Goal: Task Accomplishment & Management: Manage account settings

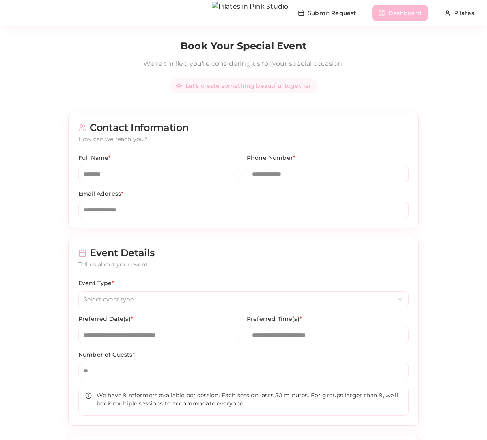
click at [405, 11] on button "Dashboard" at bounding box center [401, 13] width 56 height 16
click at [393, 16] on button "Dashboard" at bounding box center [401, 13] width 56 height 16
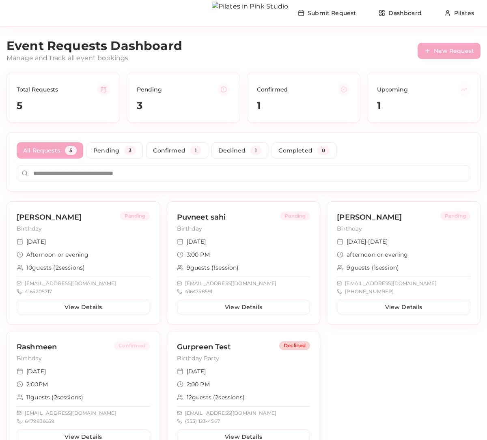
scroll to position [56, 0]
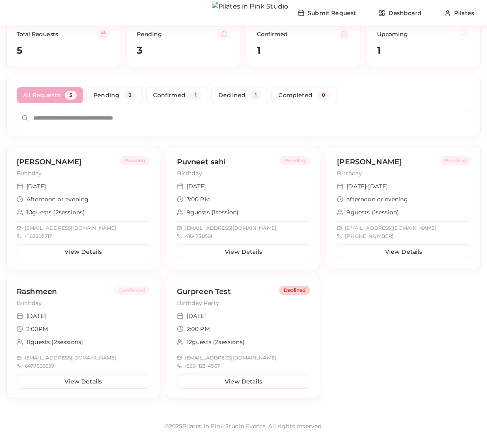
click at [261, 321] on div "March 20, 2025 2:00 PM 12 guests ( 2 session s ) gurpreenss@gmail.com (555) 123…" at bounding box center [243, 355] width 153 height 87
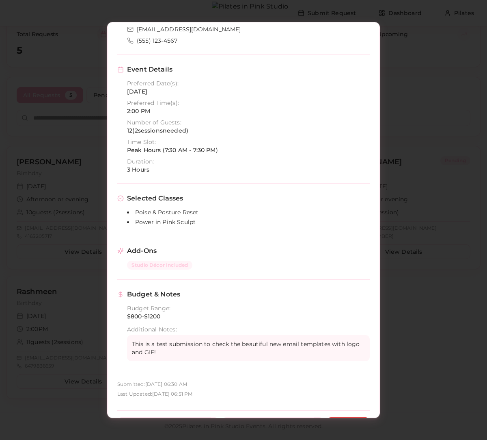
scroll to position [130, 0]
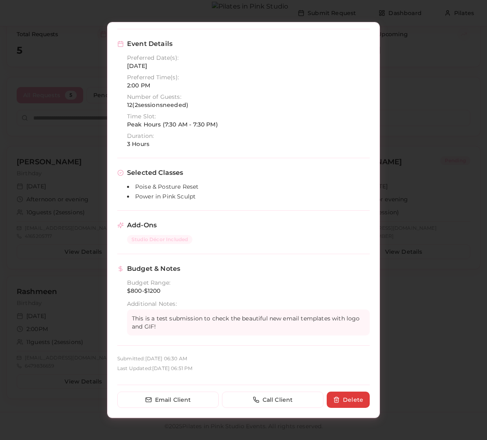
click at [331, 396] on button "Delete" at bounding box center [348, 399] width 43 height 16
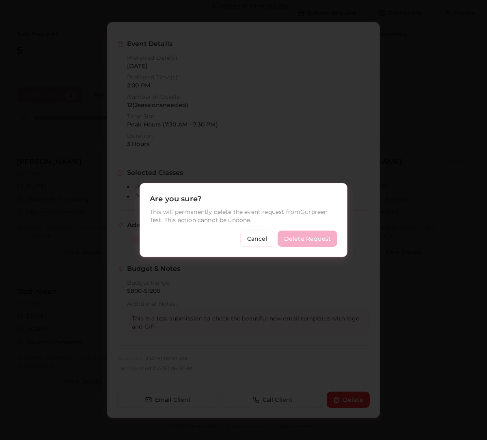
click at [305, 243] on button "Delete Request" at bounding box center [308, 238] width 60 height 16
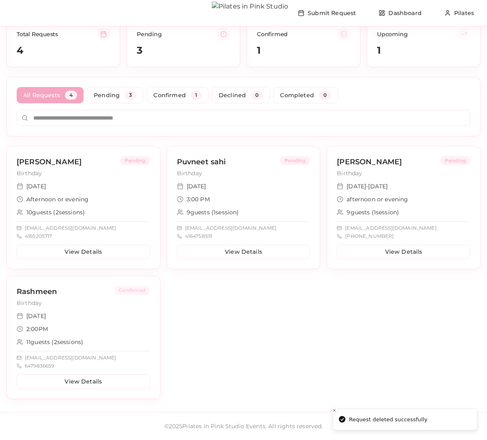
click at [125, 312] on div "March 13" at bounding box center [84, 316] width 134 height 8
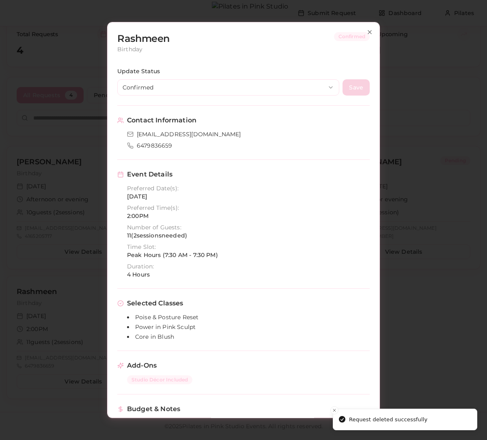
scroll to position [132, 0]
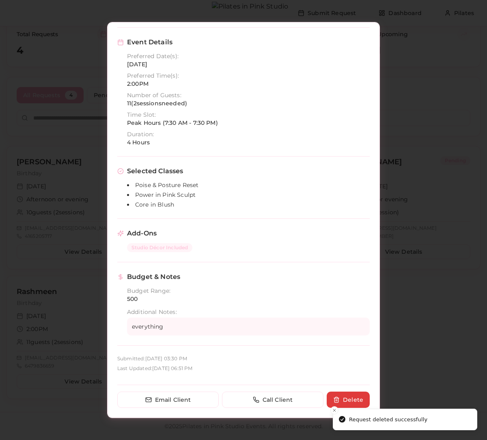
click at [349, 397] on button "Delete" at bounding box center [348, 399] width 43 height 16
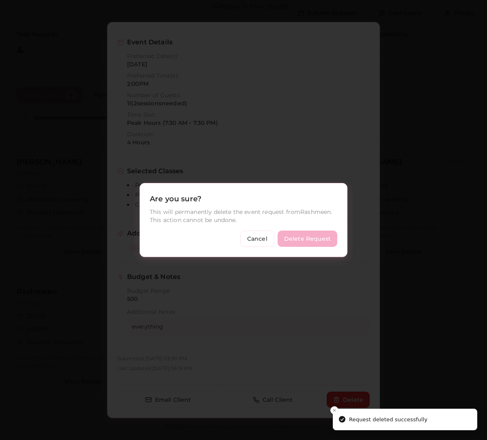
click at [318, 243] on button "Delete Request" at bounding box center [308, 238] width 60 height 16
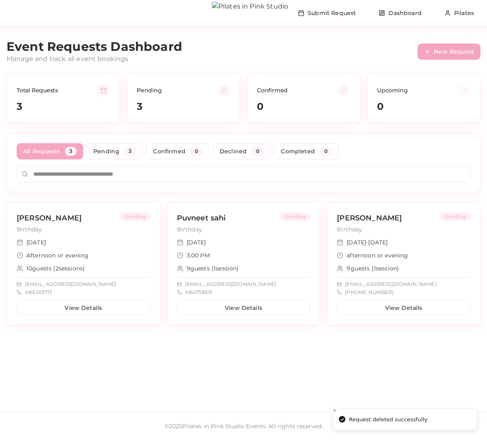
scroll to position [0, 0]
click at [432, 46] on button "New Request" at bounding box center [449, 51] width 63 height 16
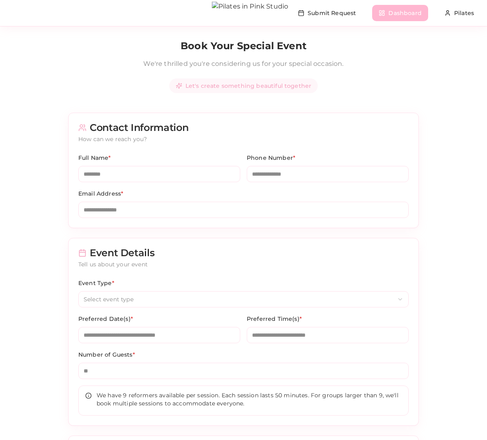
click at [422, 14] on button "Dashboard" at bounding box center [401, 13] width 56 height 16
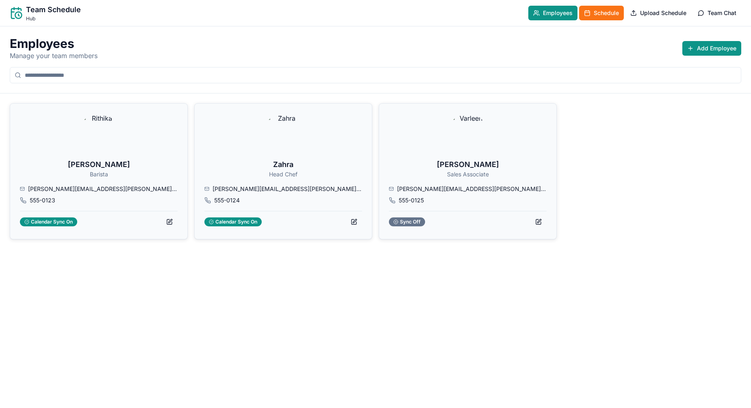
click at [611, 13] on span "Schedule" at bounding box center [606, 13] width 25 height 8
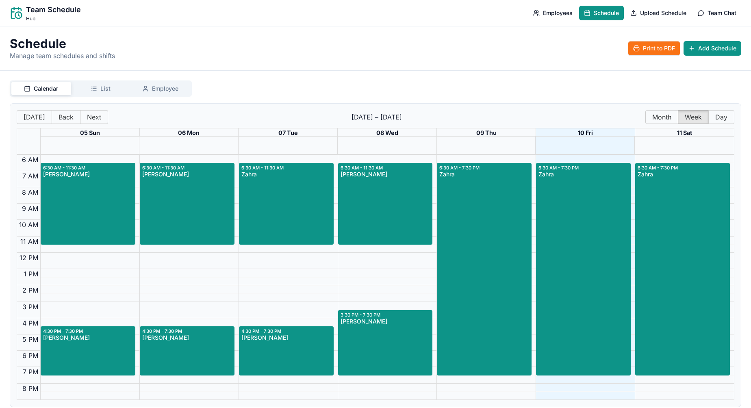
click at [658, 41] on button "Print to PDF" at bounding box center [654, 48] width 52 height 15
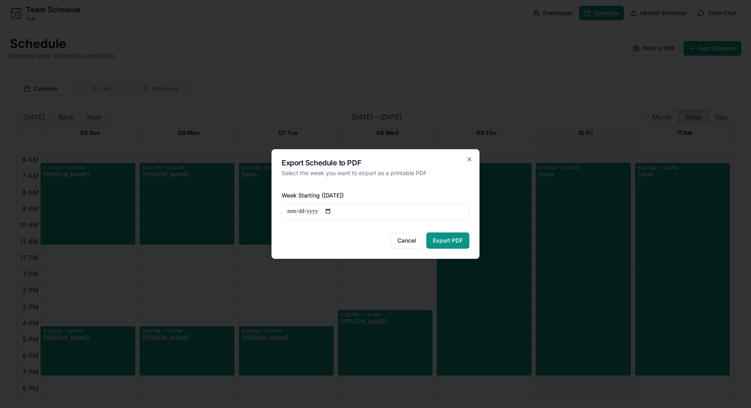
click at [340, 211] on input "**********" at bounding box center [376, 211] width 188 height 16
click at [336, 211] on input "**********" at bounding box center [376, 211] width 188 height 16
type input "**********"
click at [432, 237] on button "Export PDF" at bounding box center [447, 240] width 43 height 16
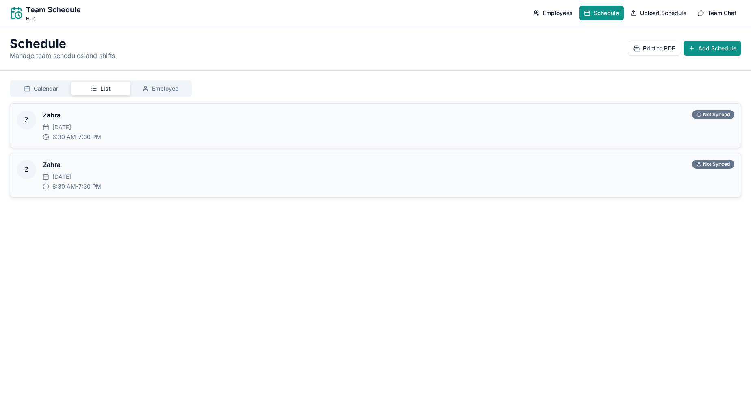
click at [119, 90] on button "List" at bounding box center [101, 88] width 60 height 13
click at [67, 87] on button "Calendar" at bounding box center [41, 88] width 60 height 13
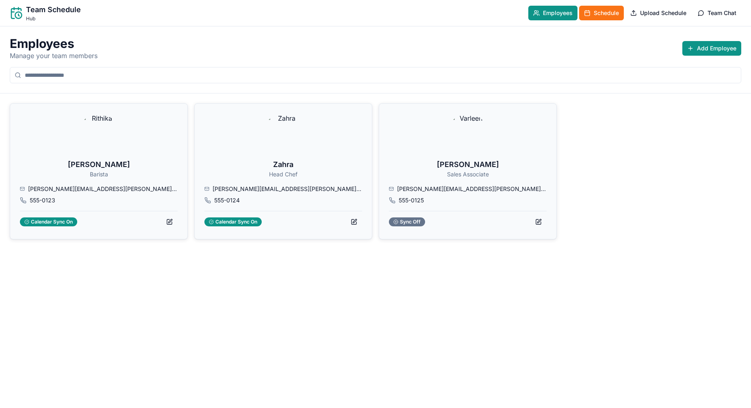
click at [616, 13] on span "Schedule" at bounding box center [606, 13] width 25 height 8
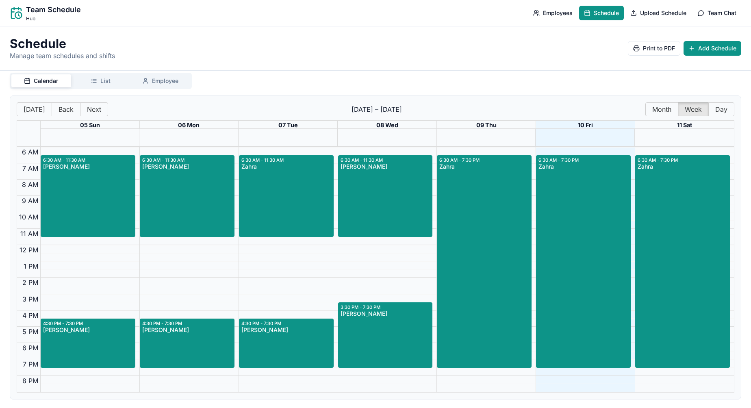
scroll to position [9, 0]
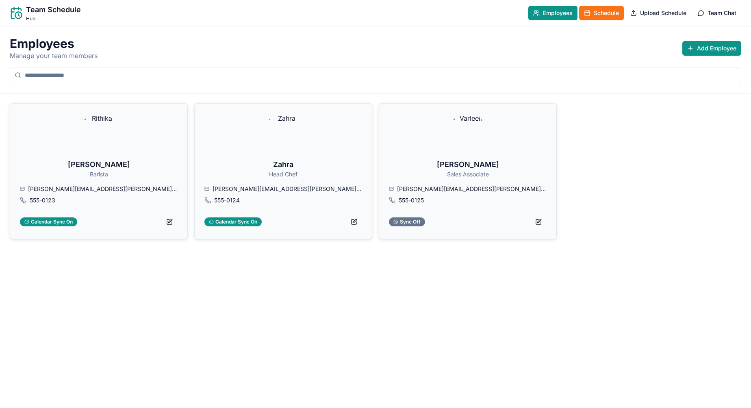
click at [606, 6] on button "Schedule" at bounding box center [601, 13] width 45 height 15
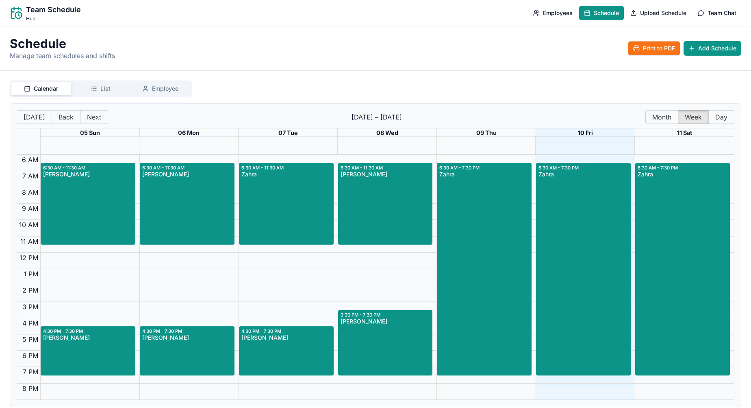
click at [658, 52] on span "Print to PDF" at bounding box center [659, 48] width 32 height 8
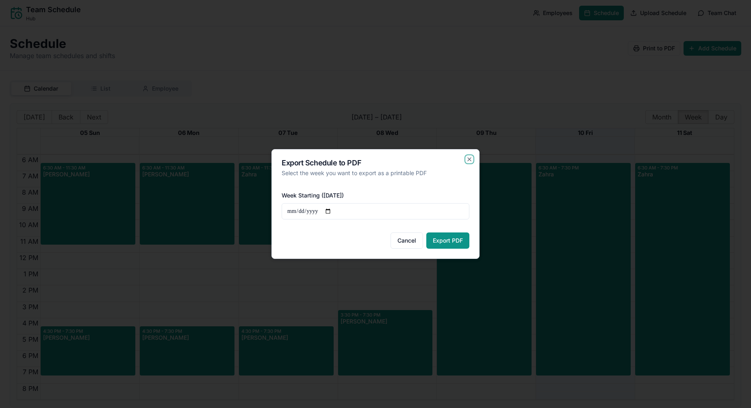
click at [470, 157] on icon "button" at bounding box center [469, 159] width 6 height 6
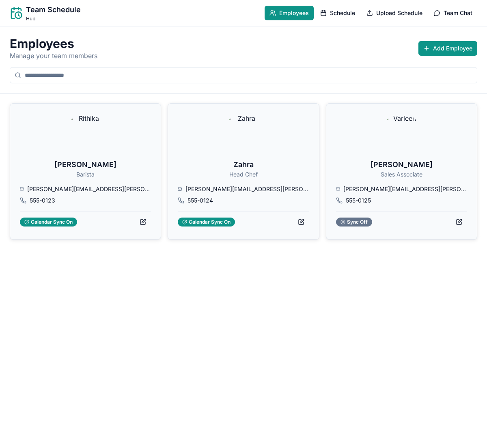
click at [379, 264] on div "Rithika Barista sarah.martinez@company.com 555-0123 Calendar Sync On Zahra Head…" at bounding box center [243, 266] width 487 height 346
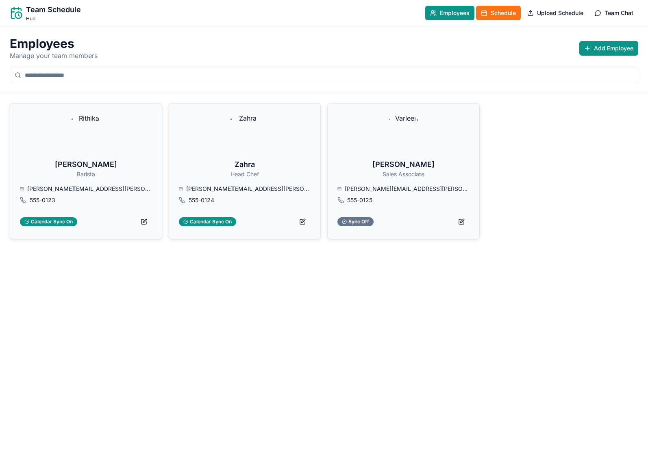
click at [487, 11] on span "Schedule" at bounding box center [502, 13] width 25 height 8
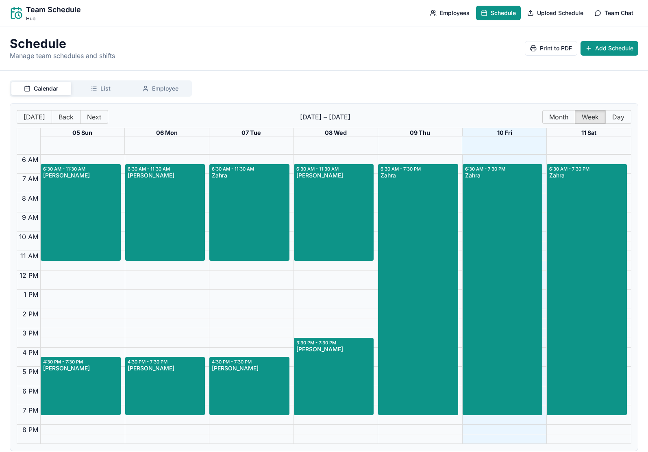
scroll to position [9, 0]
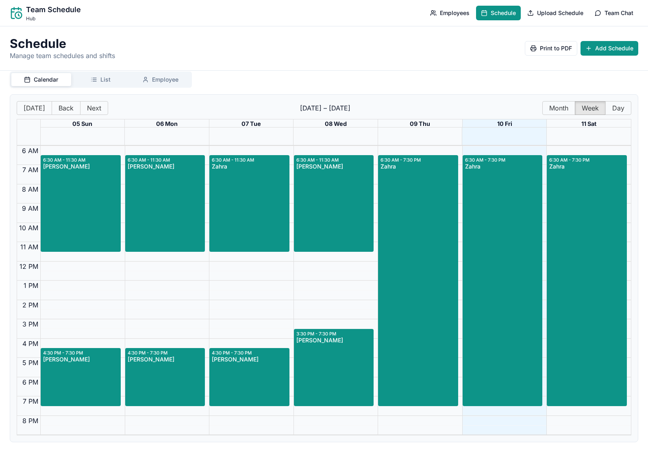
click at [114, 75] on div "Calendar List Employee Today Back Next October 05 – 11 Month Week Day 05 Sun 06…" at bounding box center [324, 261] width 648 height 381
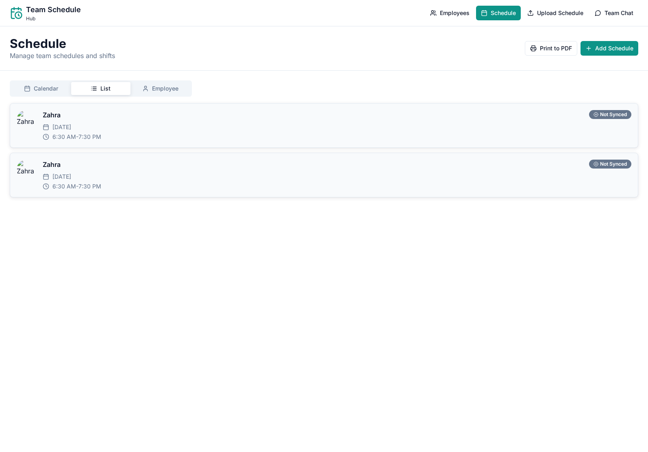
click at [137, 84] on button "Employee" at bounding box center [160, 88] width 60 height 13
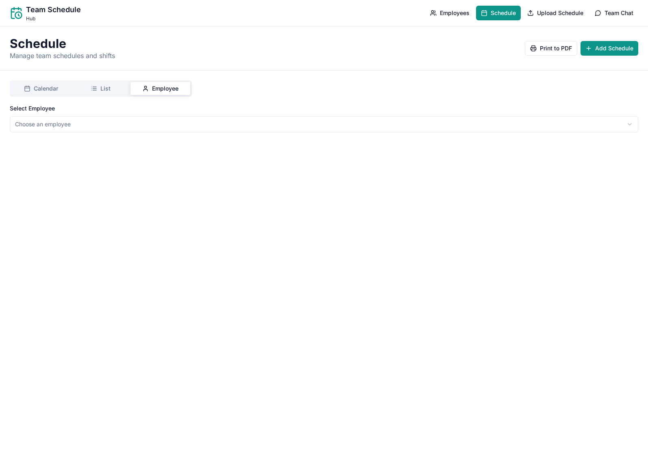
click at [106, 84] on span "List" at bounding box center [105, 88] width 10 height 8
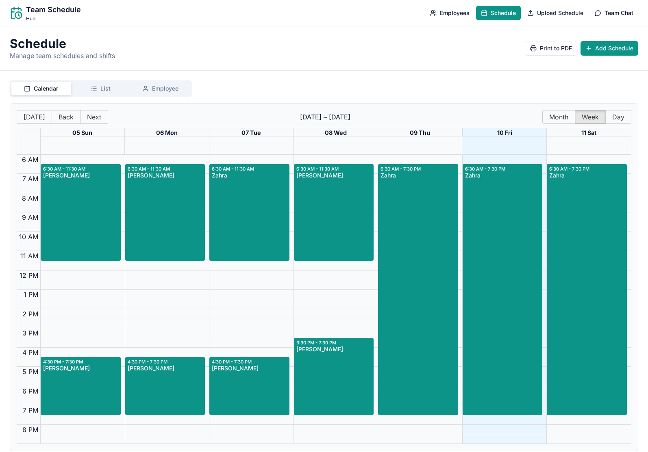
click at [55, 85] on span "Calendar" at bounding box center [46, 88] width 24 height 8
click at [470, 14] on button "Employees" at bounding box center [449, 13] width 49 height 15
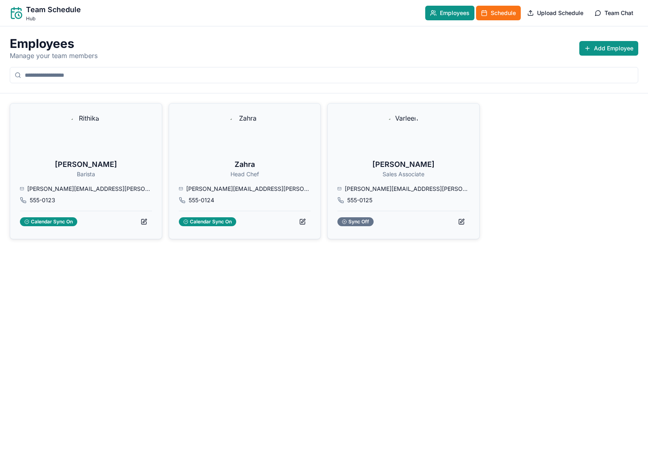
click at [487, 14] on span "Schedule" at bounding box center [502, 13] width 25 height 8
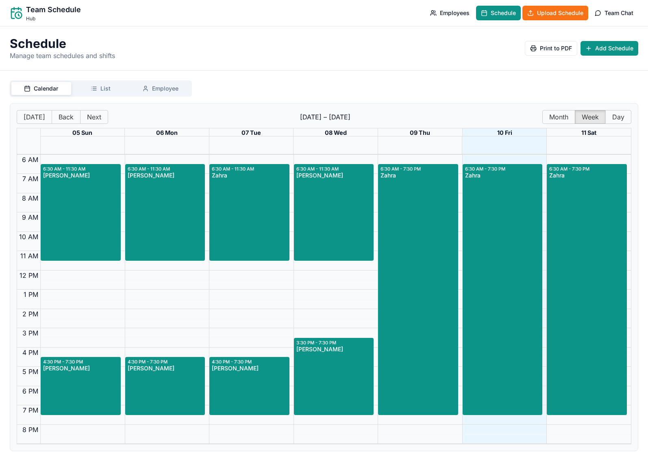
click at [487, 15] on span "Upload Schedule" at bounding box center [560, 13] width 46 height 8
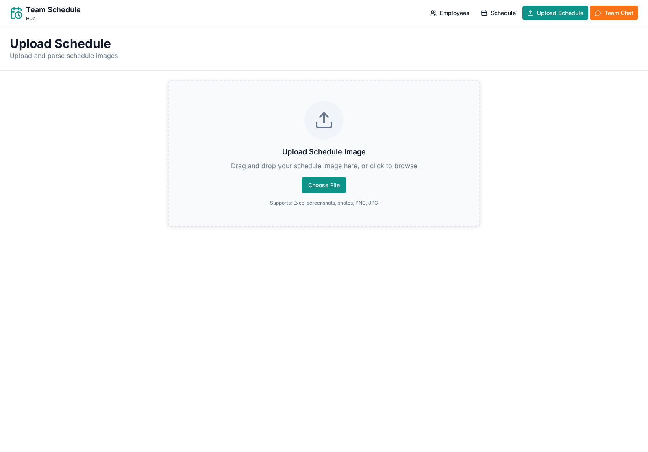
click at [487, 18] on button "Team Chat" at bounding box center [613, 13] width 48 height 15
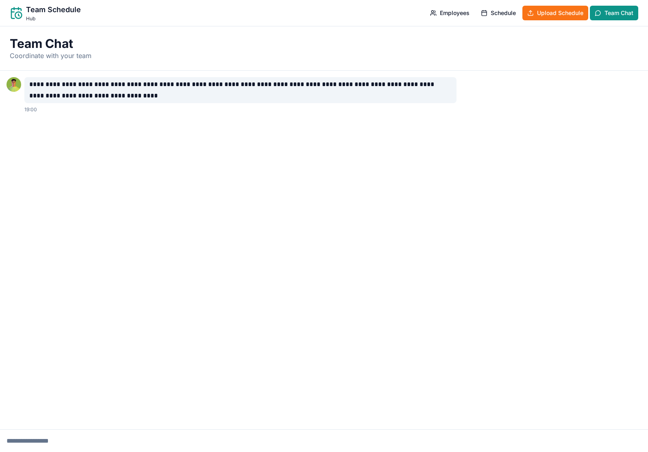
click at [487, 15] on button "Upload Schedule" at bounding box center [555, 13] width 66 height 15
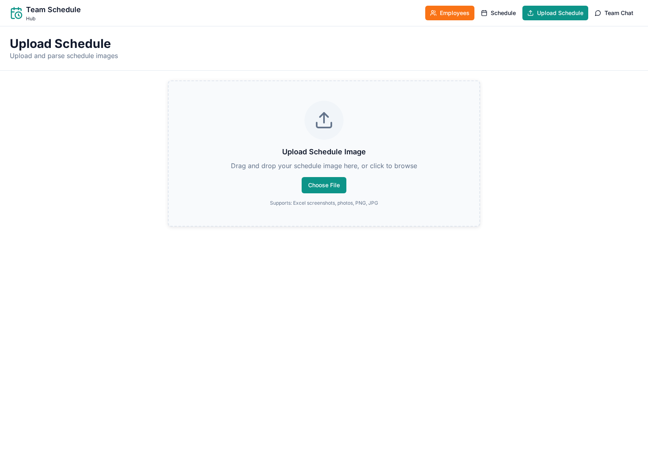
click at [446, 15] on span "Employees" at bounding box center [455, 13] width 30 height 8
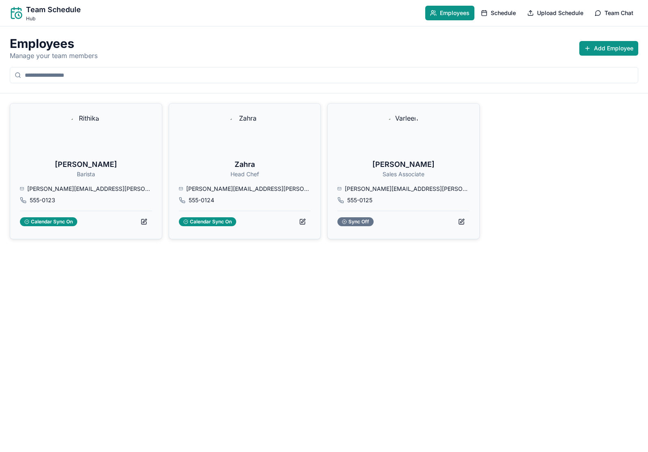
click at [487, 16] on nav "Employees Schedule Upload Schedule Team Chat" at bounding box center [531, 13] width 213 height 15
click at [487, 16] on span "Schedule" at bounding box center [502, 13] width 25 height 8
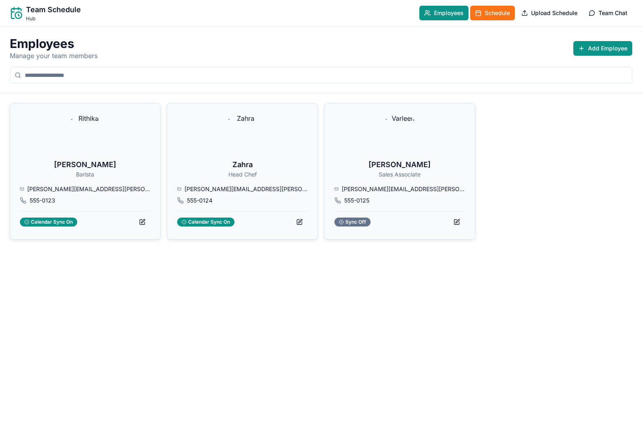
click at [487, 11] on span "Schedule" at bounding box center [497, 13] width 25 height 8
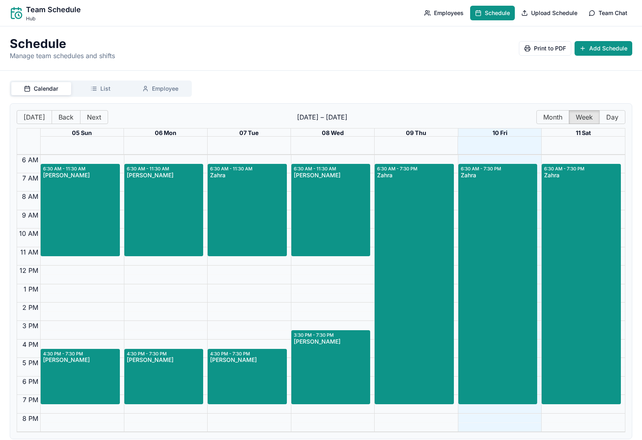
scroll to position [9, 0]
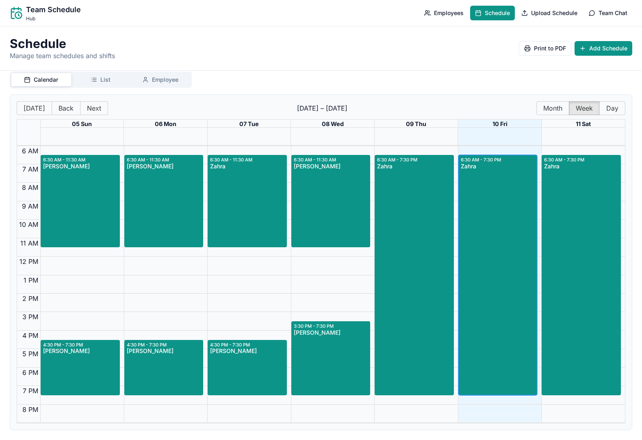
click at [481, 160] on div "6:30 AM - 7:30 PM" at bounding box center [482, 159] width 42 height 7
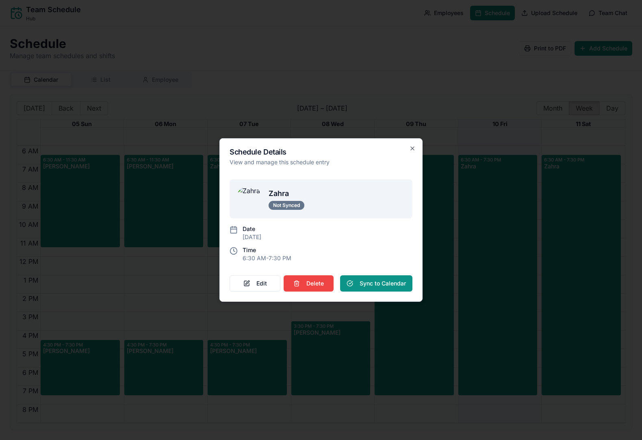
click at [485, 117] on div at bounding box center [321, 220] width 642 height 440
